Goal: Transaction & Acquisition: Purchase product/service

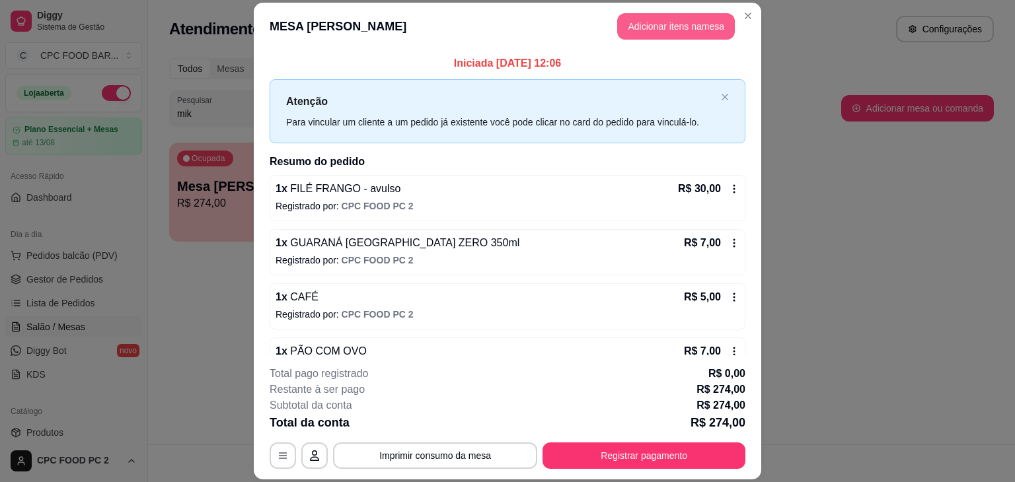
click at [664, 24] on button "Adicionar itens na mesa" at bounding box center [676, 26] width 118 height 26
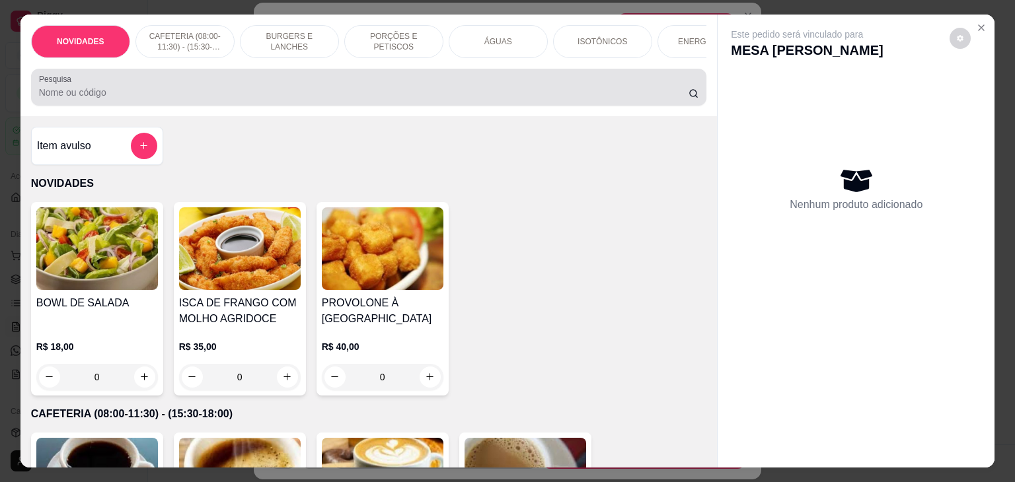
click at [533, 90] on div at bounding box center [369, 87] width 660 height 26
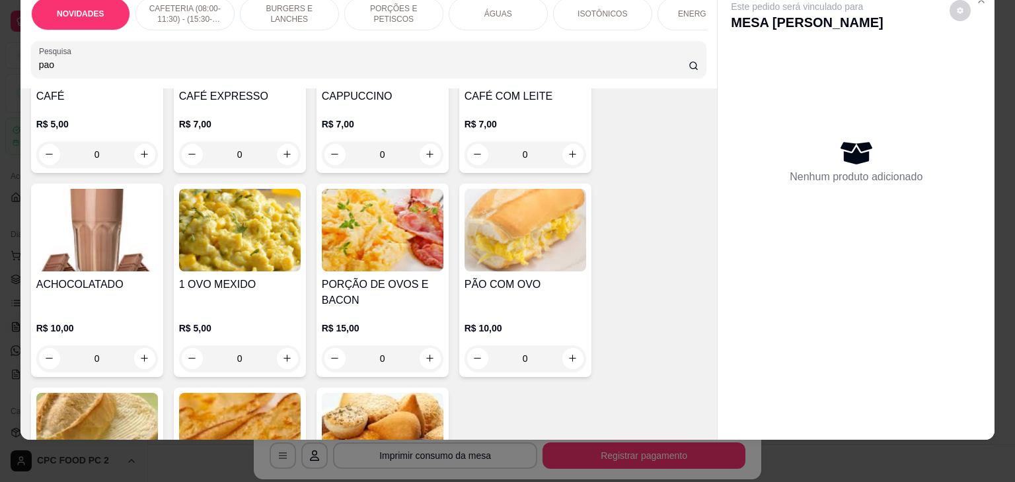
scroll to position [264, 0]
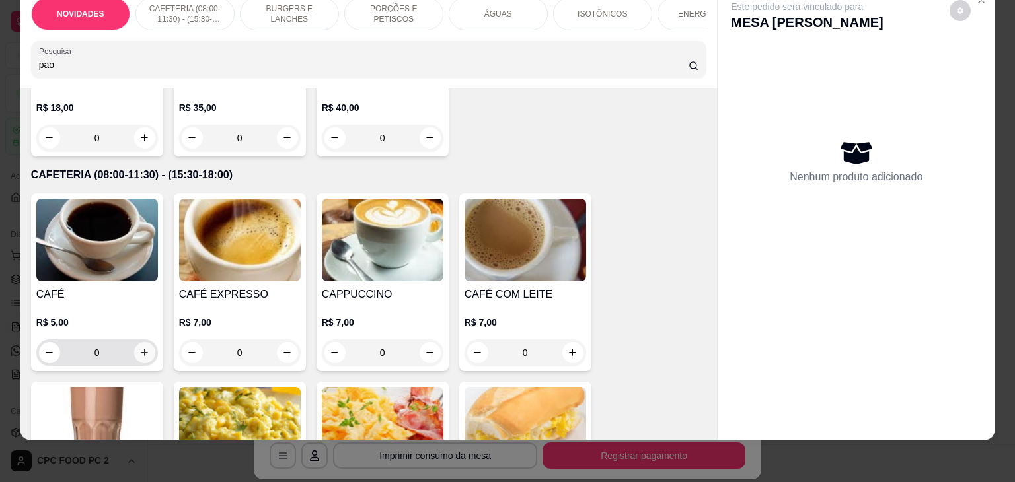
type input "pao"
click at [139, 348] on icon "increase-product-quantity" at bounding box center [144, 353] width 10 height 10
type input "1"
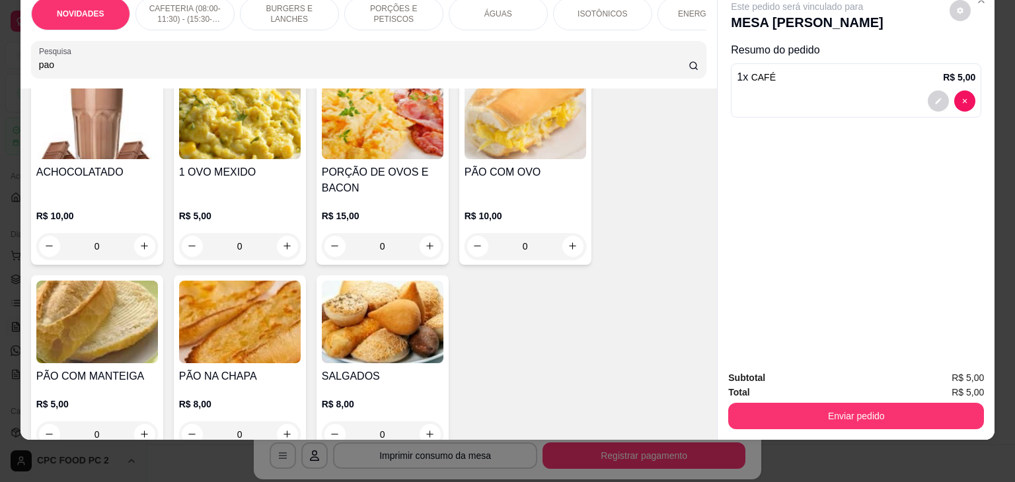
scroll to position [595, 0]
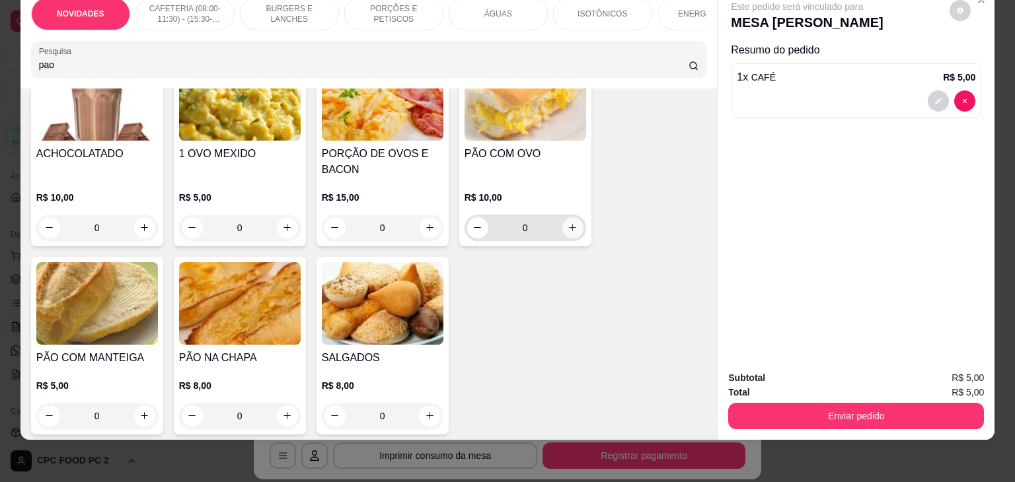
click at [570, 231] on icon "increase-product-quantity" at bounding box center [573, 228] width 10 height 10
type input "1"
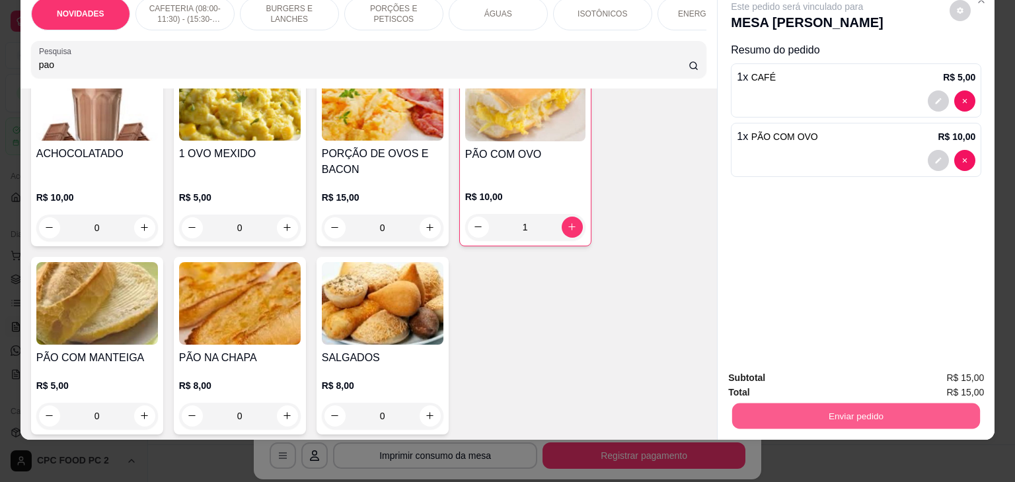
click at [825, 404] on button "Enviar pedido" at bounding box center [856, 417] width 248 height 26
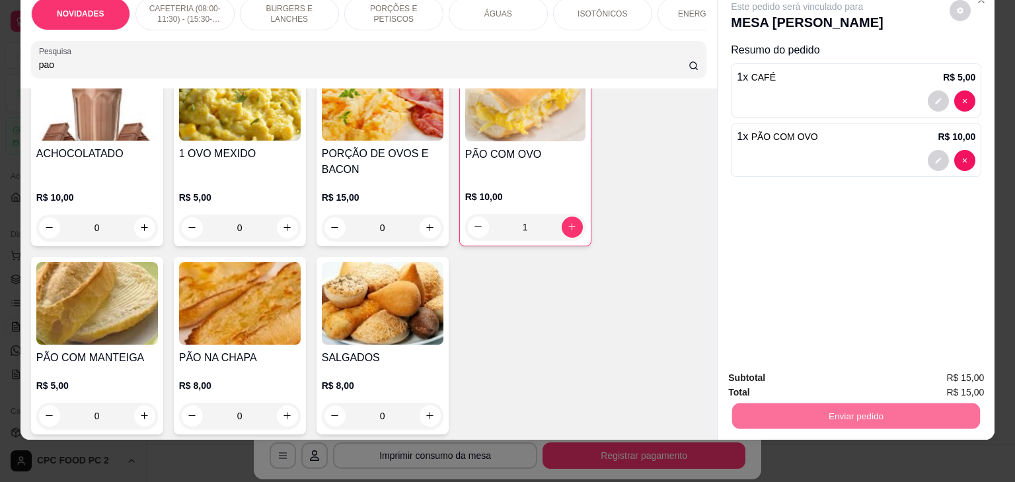
click at [767, 376] on button "Não registrar e enviar pedido" at bounding box center [811, 374] width 137 height 25
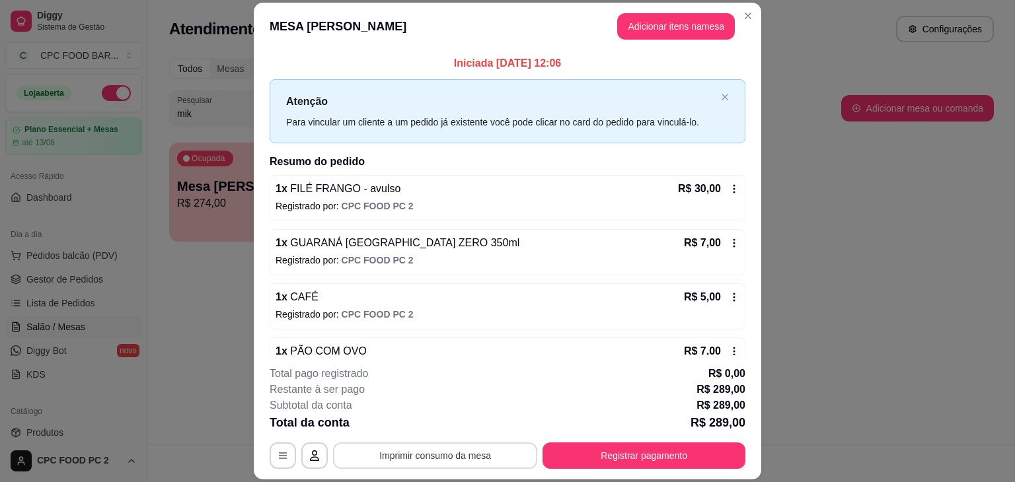
click at [457, 458] on button "Imprimir consumo da mesa" at bounding box center [435, 456] width 204 height 26
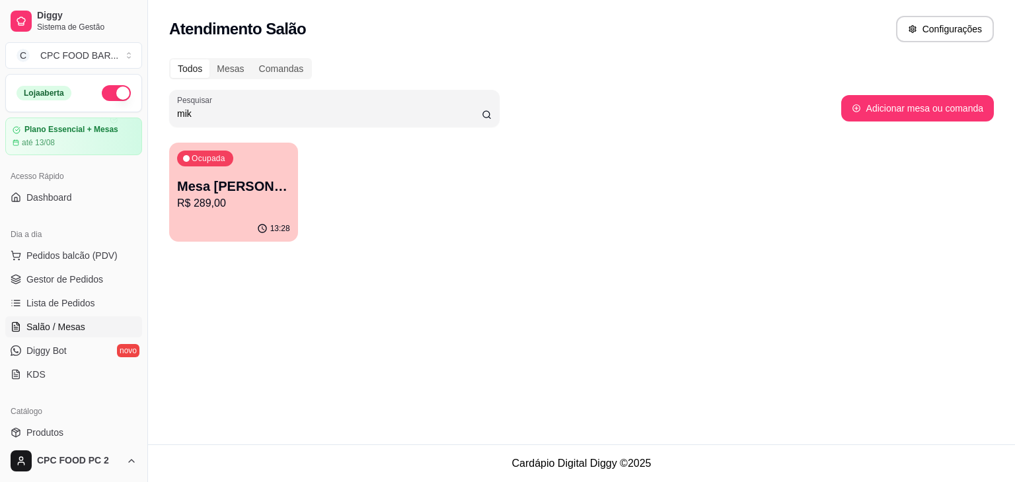
click at [250, 254] on div "Todos Mesas Comandas Pesquisar mik Adicionar mesa ou comanda Ocupada Mesa [PERS…" at bounding box center [581, 154] width 867 height 208
click at [227, 211] on div "Ocupada Mesa [PERSON_NAME] R$ 289,00" at bounding box center [233, 179] width 125 height 71
click at [210, 223] on div "13:28" at bounding box center [233, 227] width 125 height 25
